Goal: Information Seeking & Learning: Learn about a topic

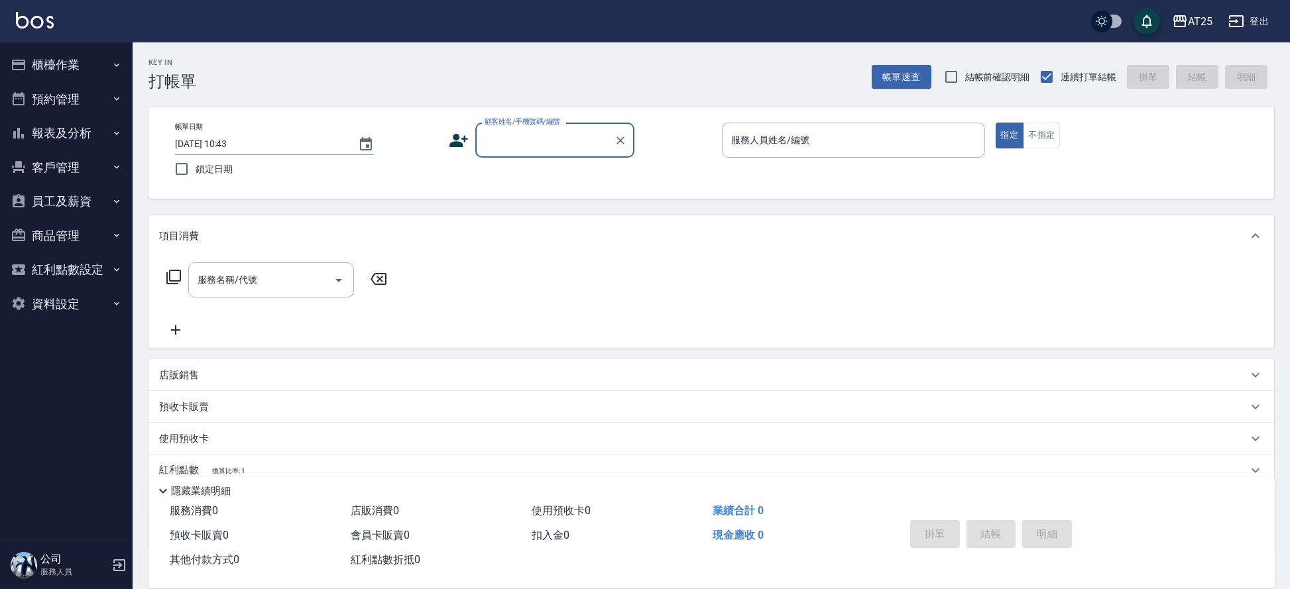
click at [80, 78] on button "櫃檯作業" at bounding box center [66, 65] width 122 height 34
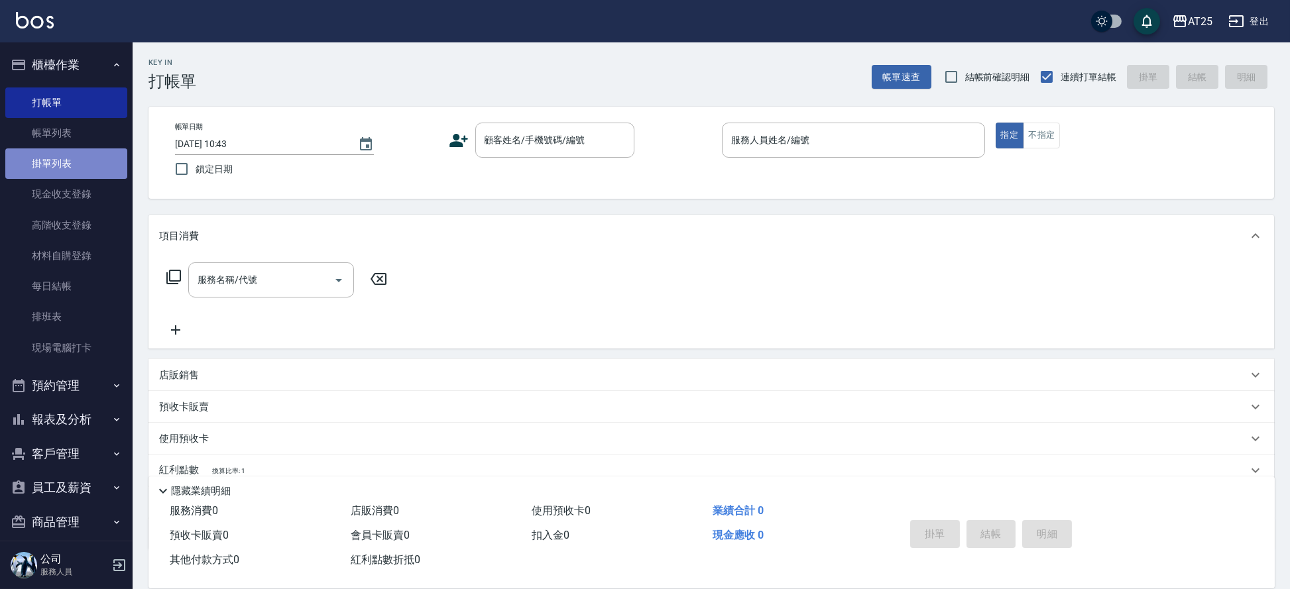
click at [86, 162] on link "掛單列表" at bounding box center [66, 164] width 122 height 31
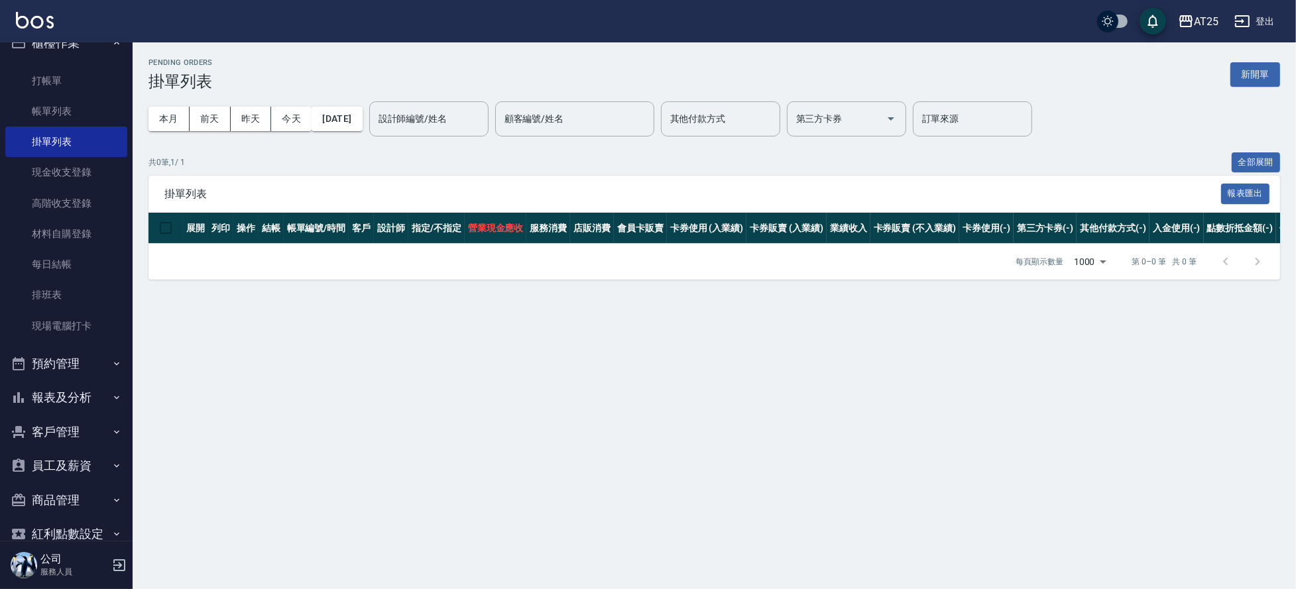
scroll to position [82, 0]
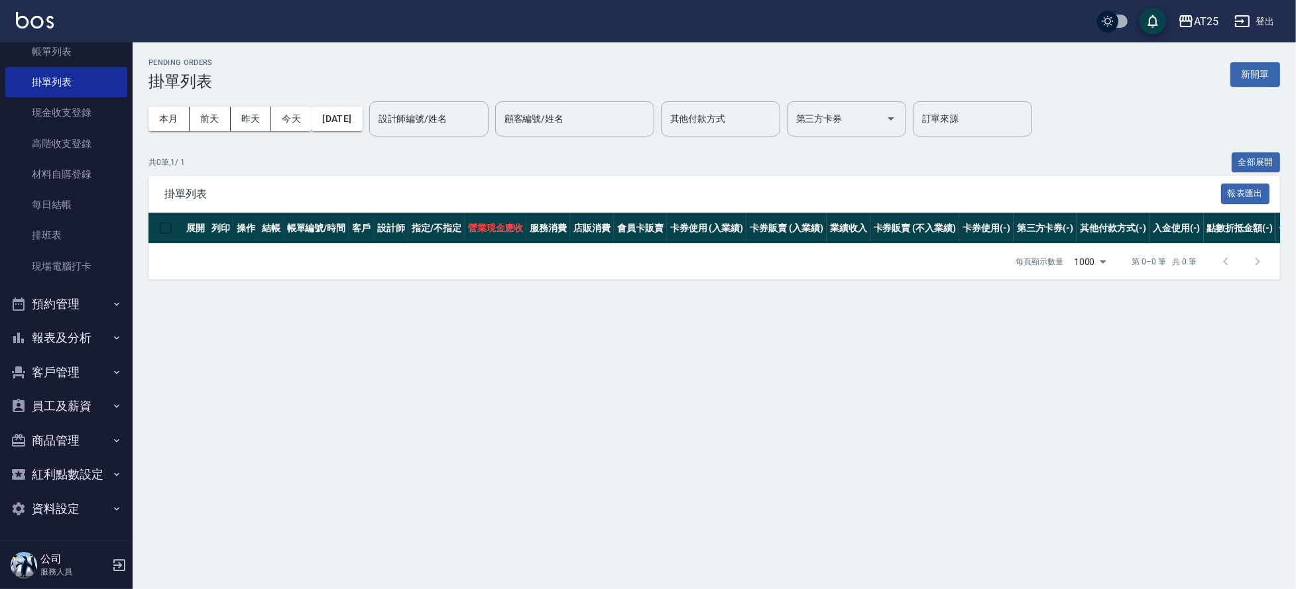
click at [90, 341] on button "報表及分析" at bounding box center [66, 338] width 122 height 34
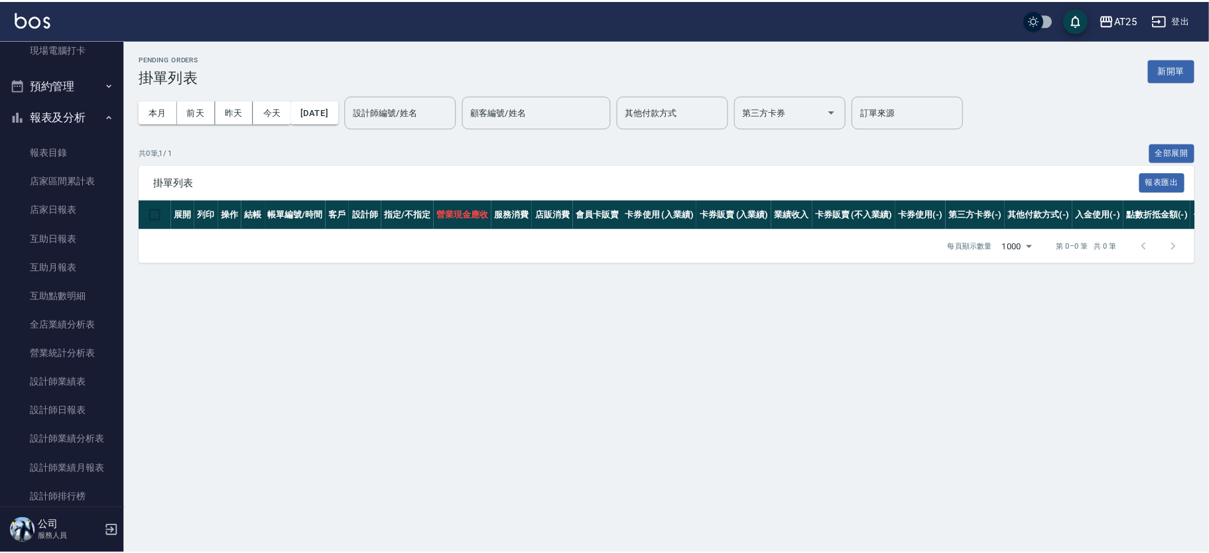
scroll to position [318, 0]
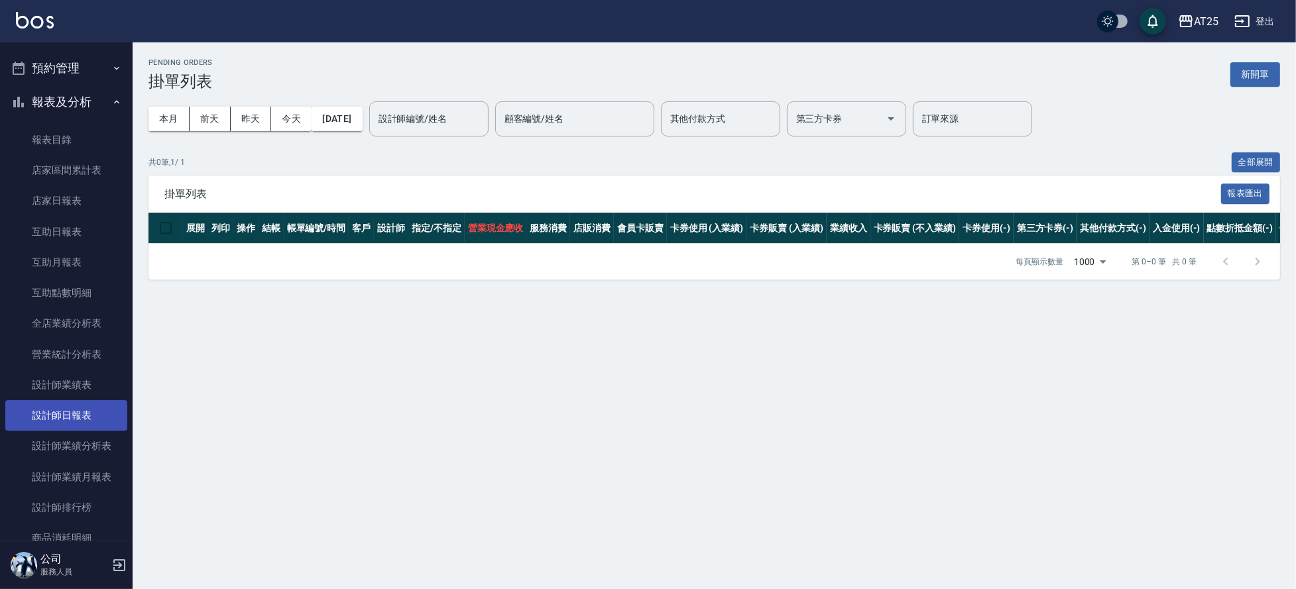
click at [99, 414] on link "設計師日報表" at bounding box center [66, 415] width 122 height 31
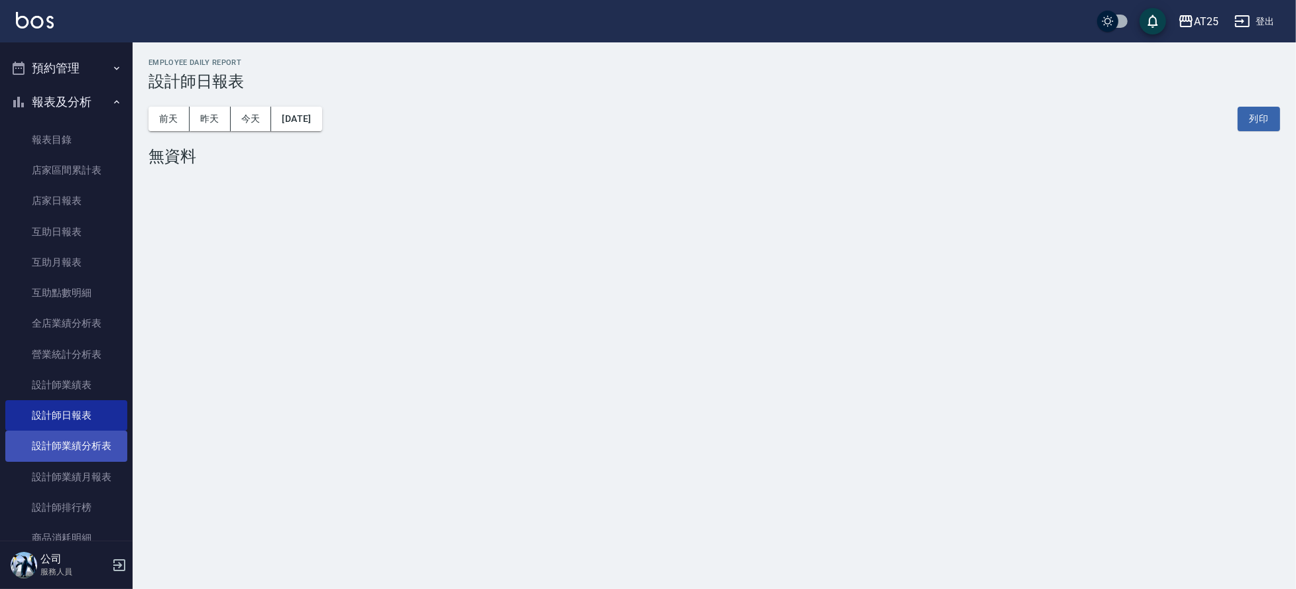
click at [84, 450] on link "設計師業績分析表" at bounding box center [66, 446] width 122 height 31
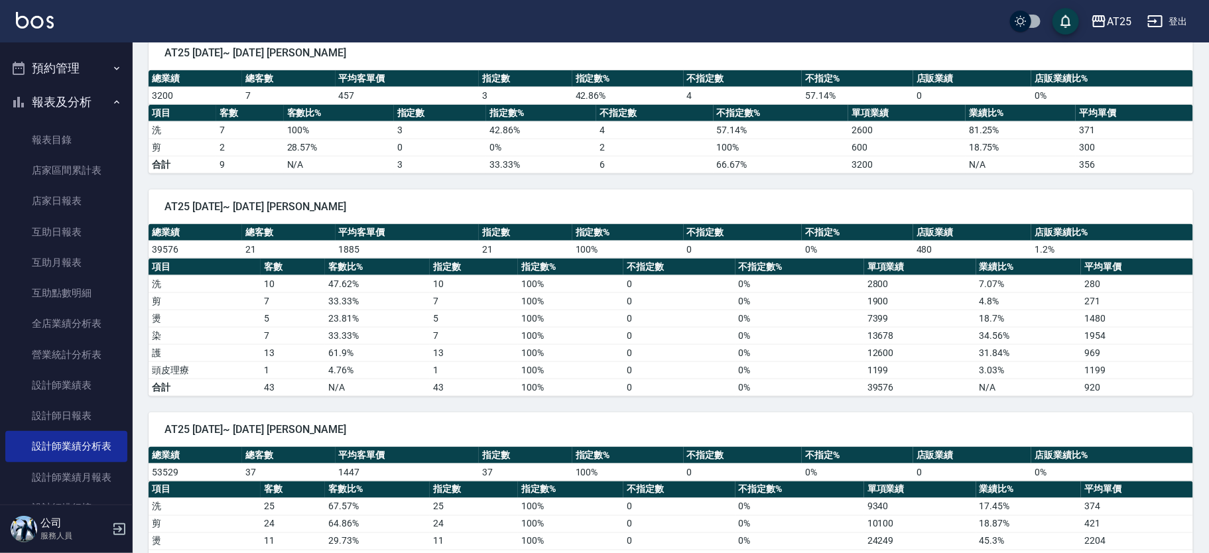
scroll to position [1087, 0]
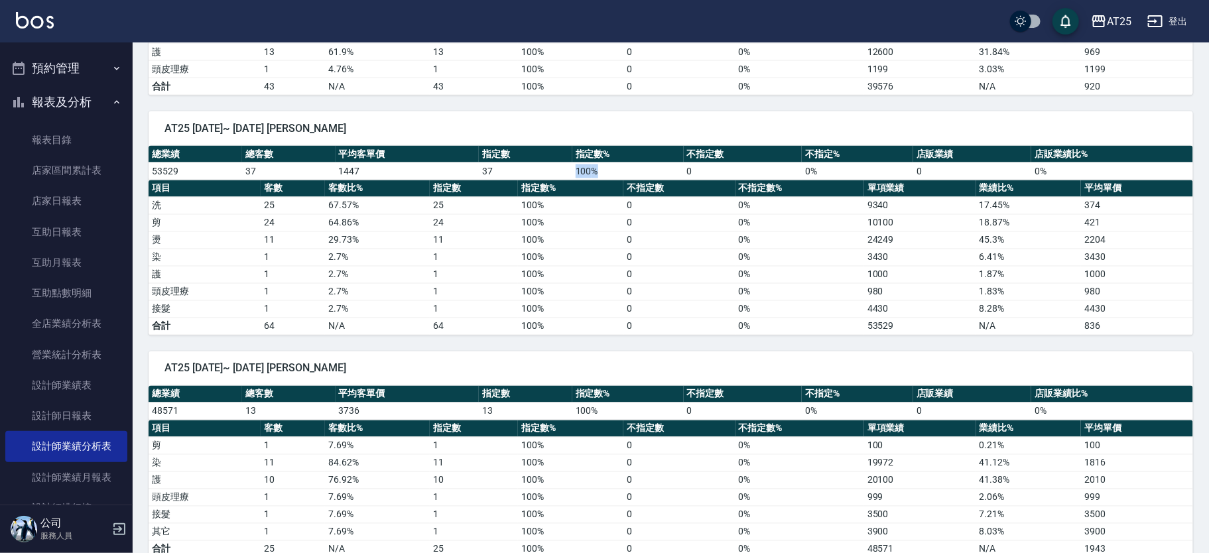
drag, startPoint x: 575, startPoint y: 170, endPoint x: 602, endPoint y: 171, distance: 27.2
click at [602, 171] on td "100 %" at bounding box center [627, 170] width 111 height 17
drag, startPoint x: 214, startPoint y: 166, endPoint x: 1062, endPoint y: 170, distance: 848.1
click at [1062, 170] on tr "53529 37 1447 37 100 % 0 0 % 0 0 %" at bounding box center [671, 170] width 1044 height 17
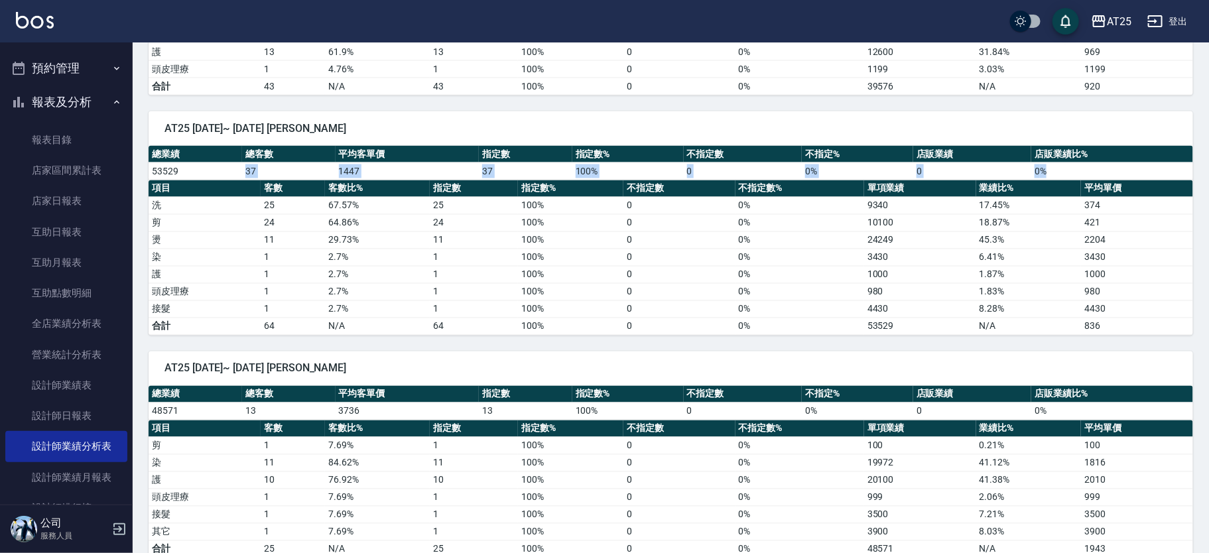
click at [1062, 170] on td "0 %" at bounding box center [1112, 170] width 162 height 17
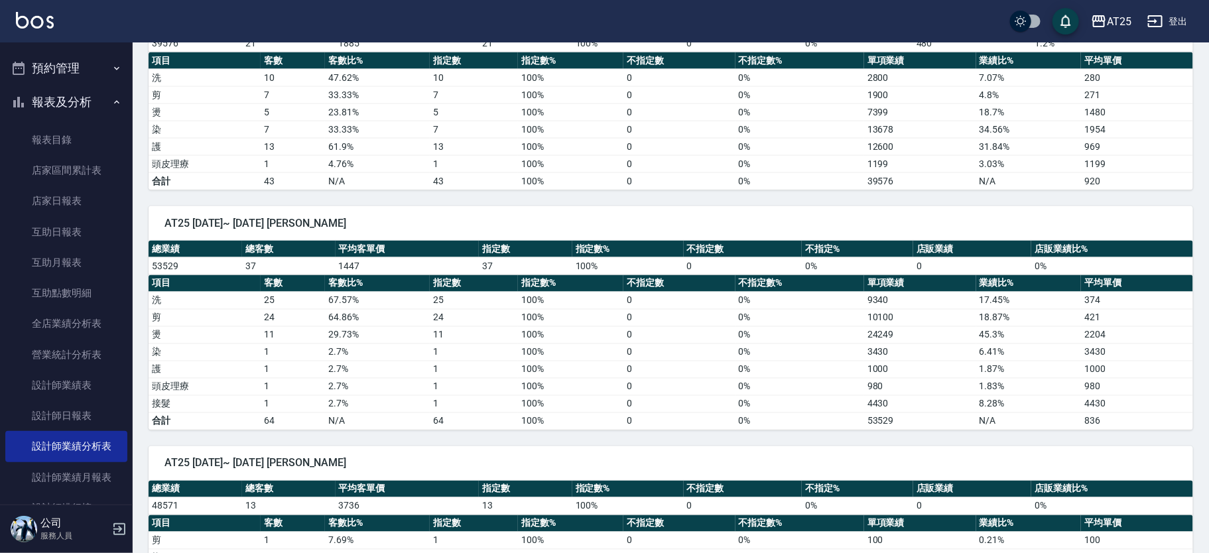
scroll to position [987, 0]
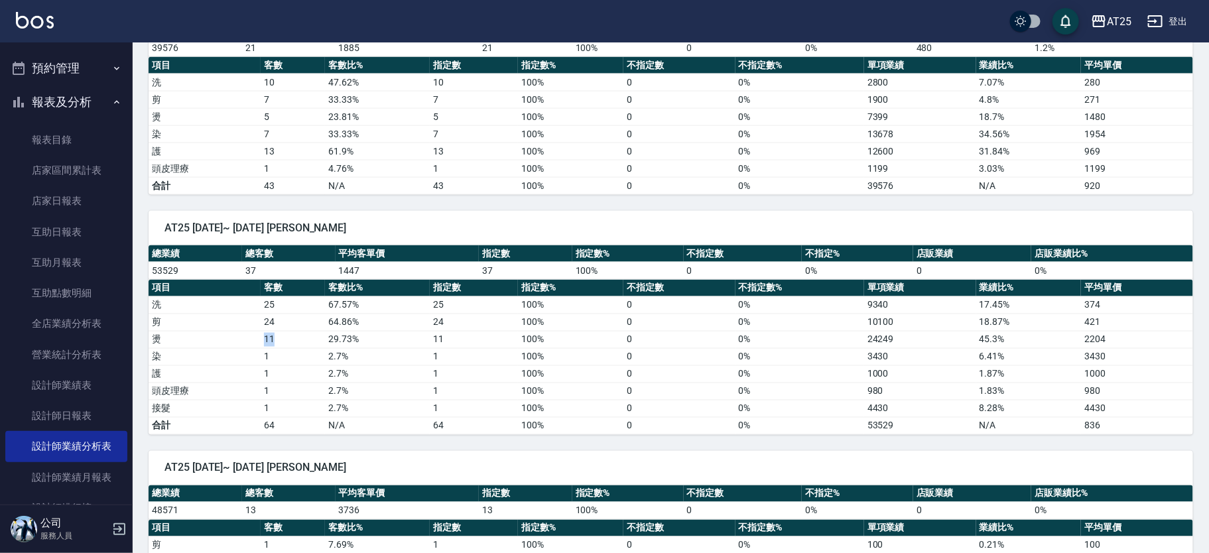
drag, startPoint x: 264, startPoint y: 337, endPoint x: 325, endPoint y: 334, distance: 61.1
click at [324, 334] on tr "燙 11 29.73 % 11 100 % 0 0 % 24249 45.3 % 2204" at bounding box center [671, 339] width 1044 height 17
drag, startPoint x: 343, startPoint y: 332, endPoint x: 351, endPoint y: 335, distance: 8.0
click at [351, 335] on td "29.73 %" at bounding box center [377, 339] width 105 height 17
click at [359, 338] on td "29.73 %" at bounding box center [377, 339] width 105 height 17
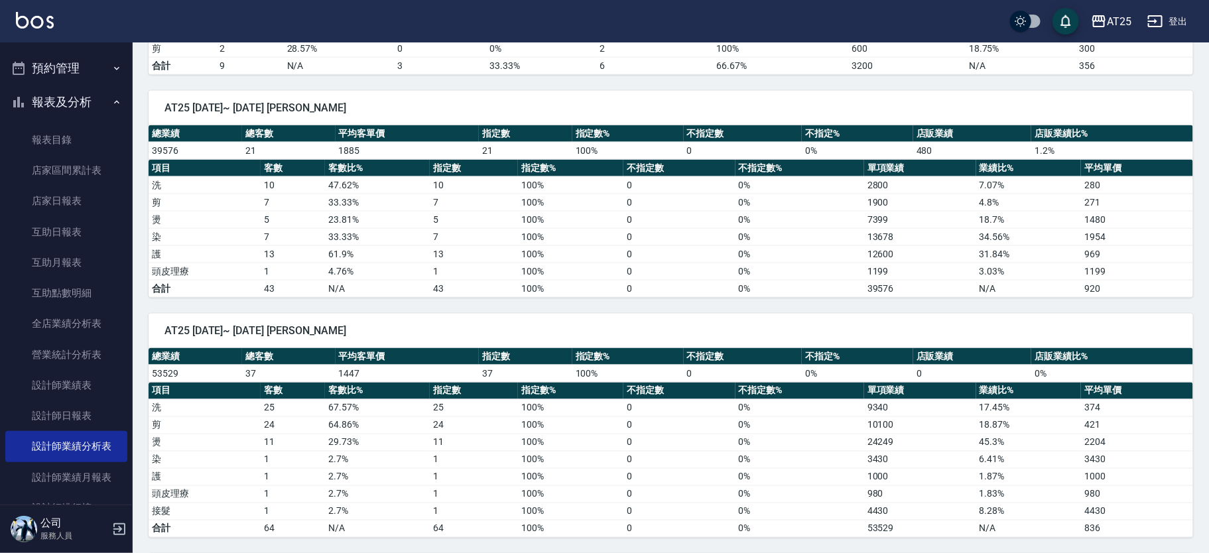
scroll to position [0, 0]
